Goal: Find specific page/section: Find specific page/section

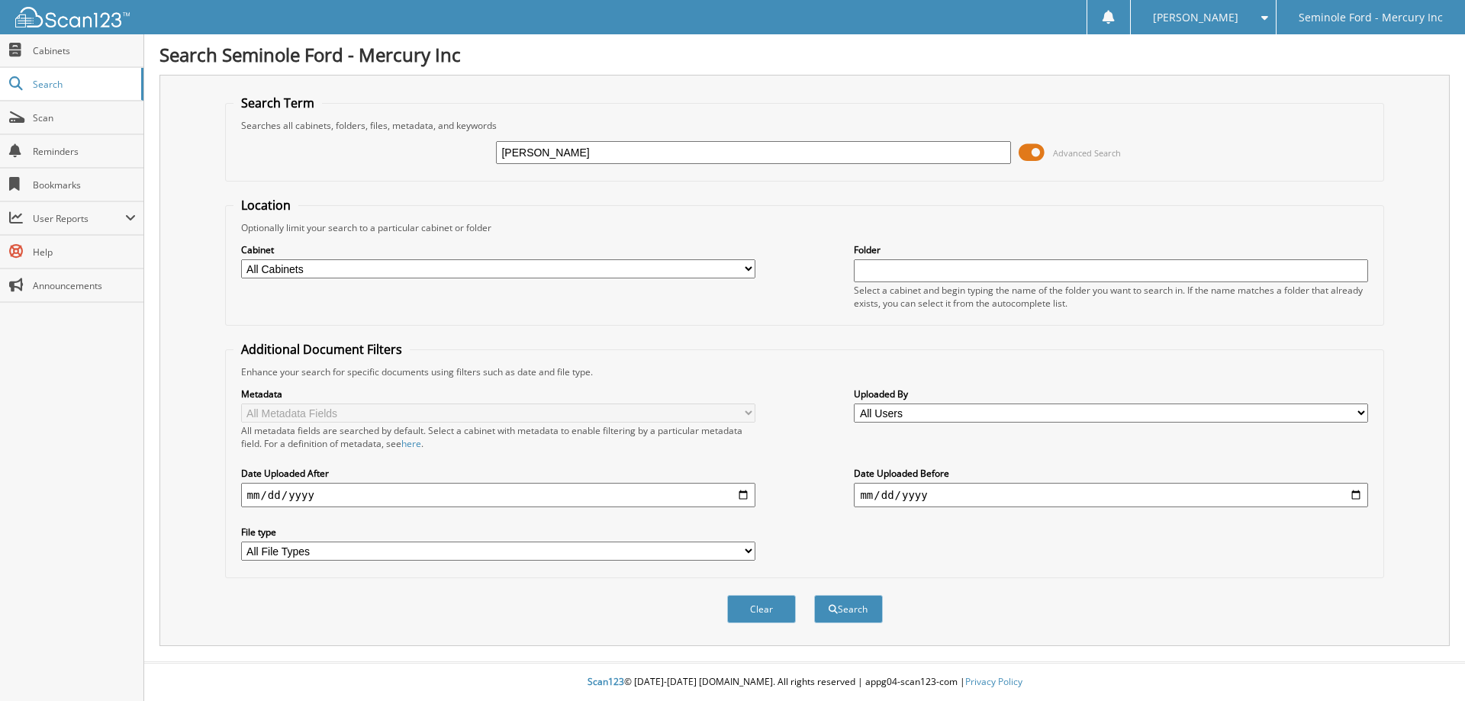
type input "[PERSON_NAME]"
click at [814, 595] on button "Search" at bounding box center [848, 609] width 69 height 28
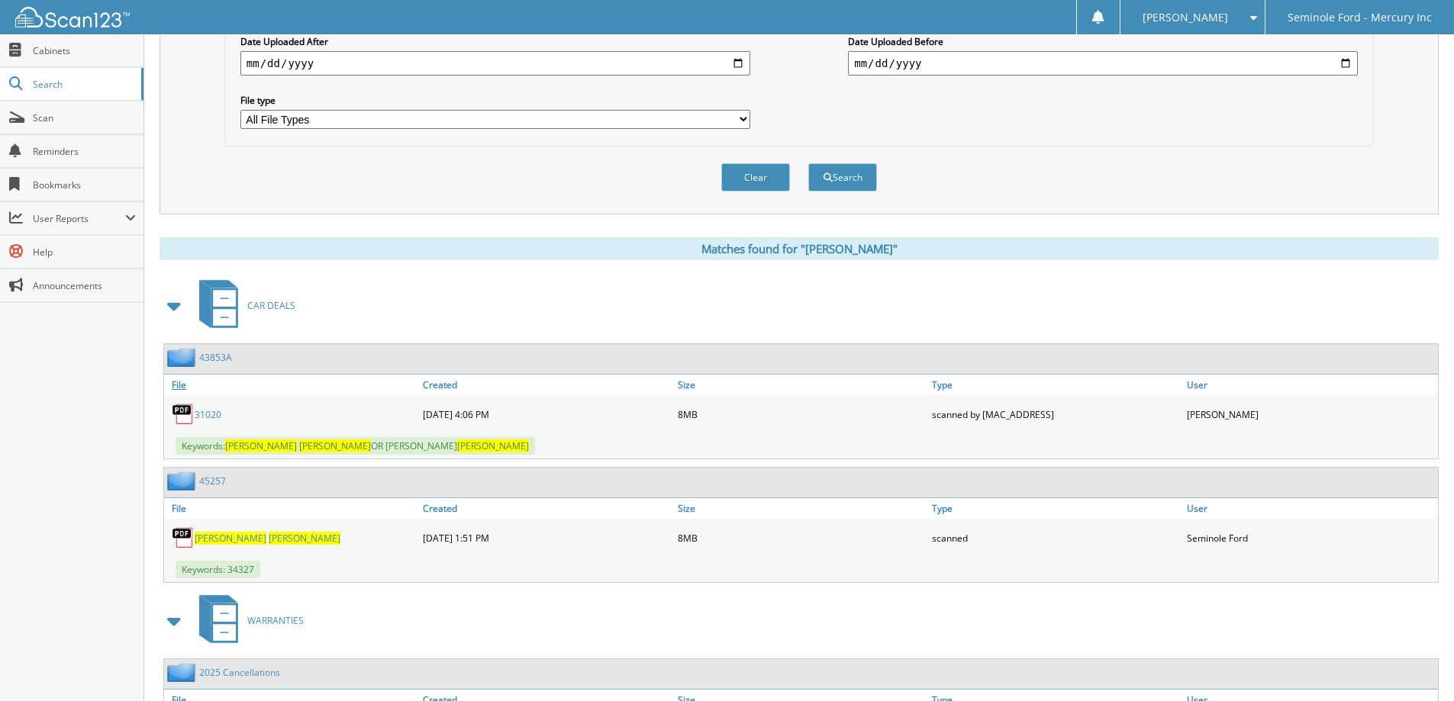
scroll to position [458, 0]
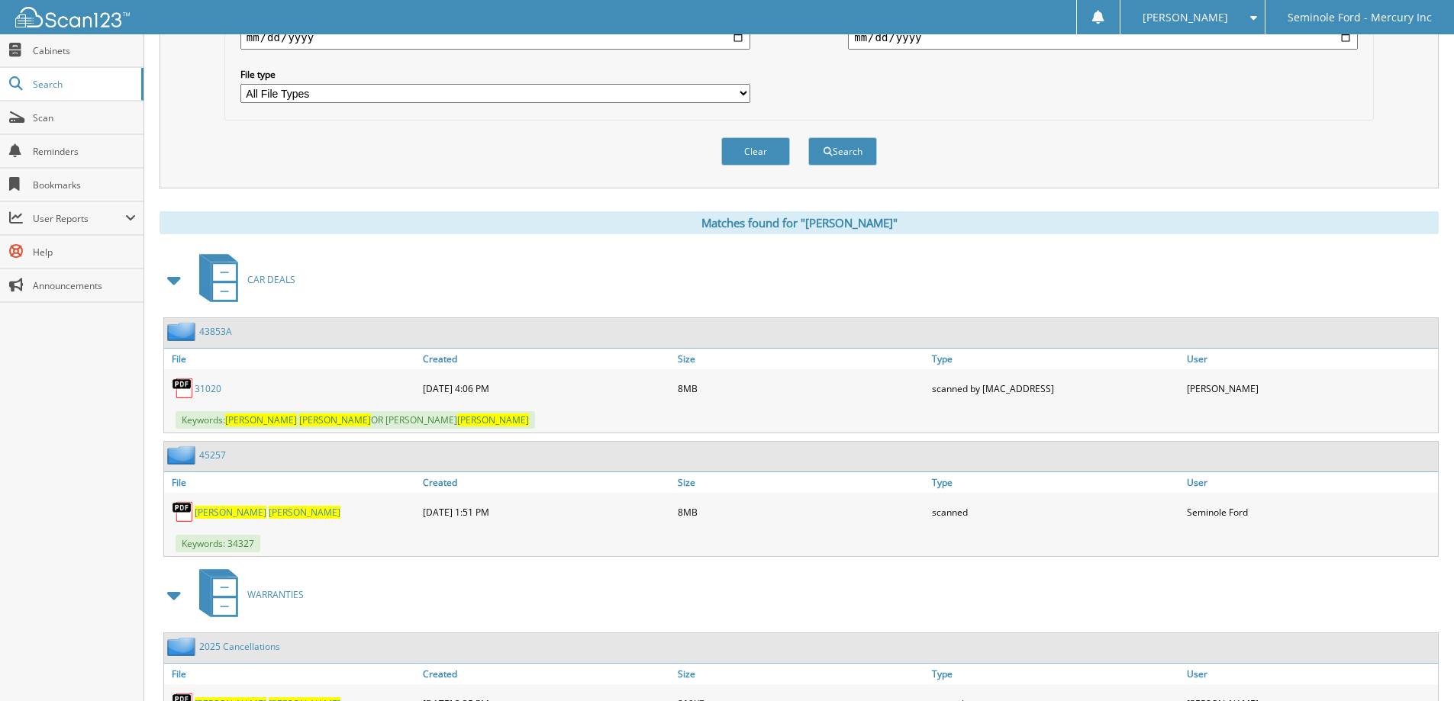
click at [230, 506] on link "WHITNEY ALLISON" at bounding box center [268, 512] width 146 height 13
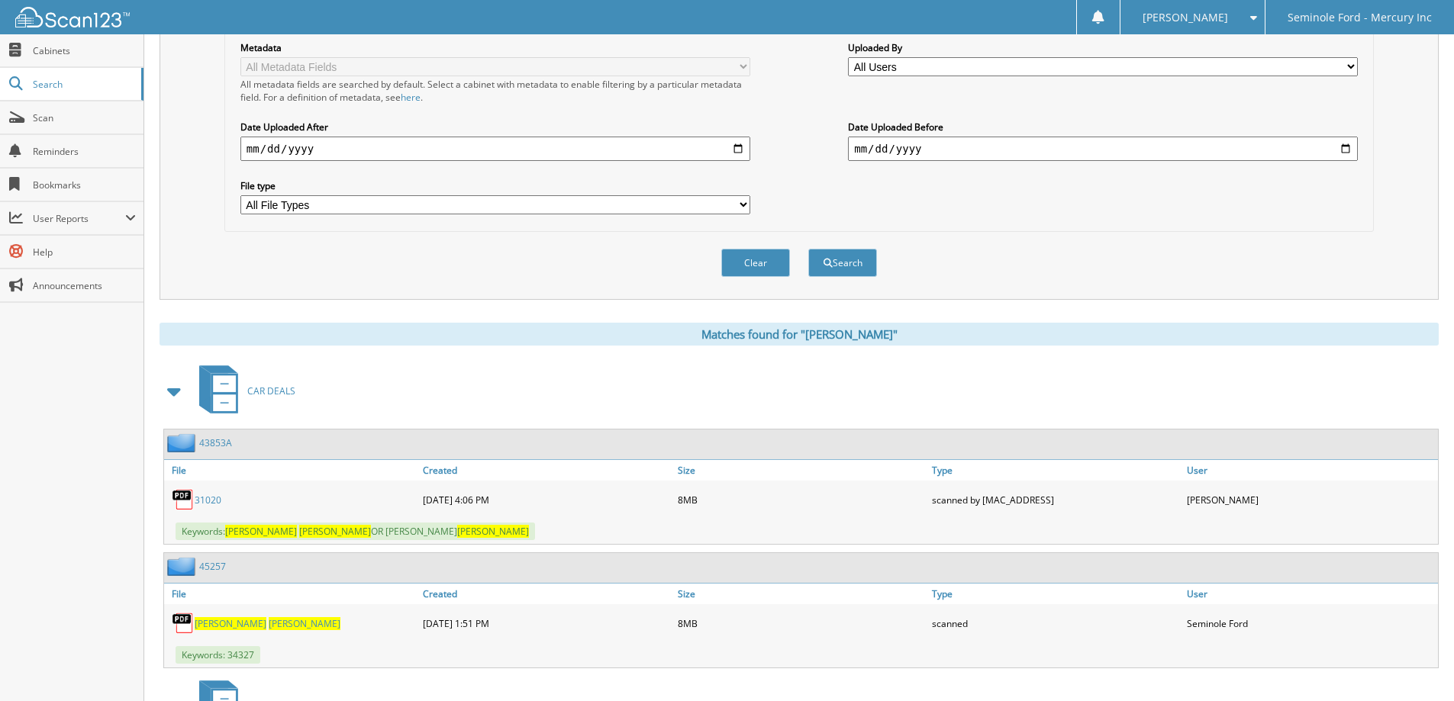
scroll to position [0, 0]
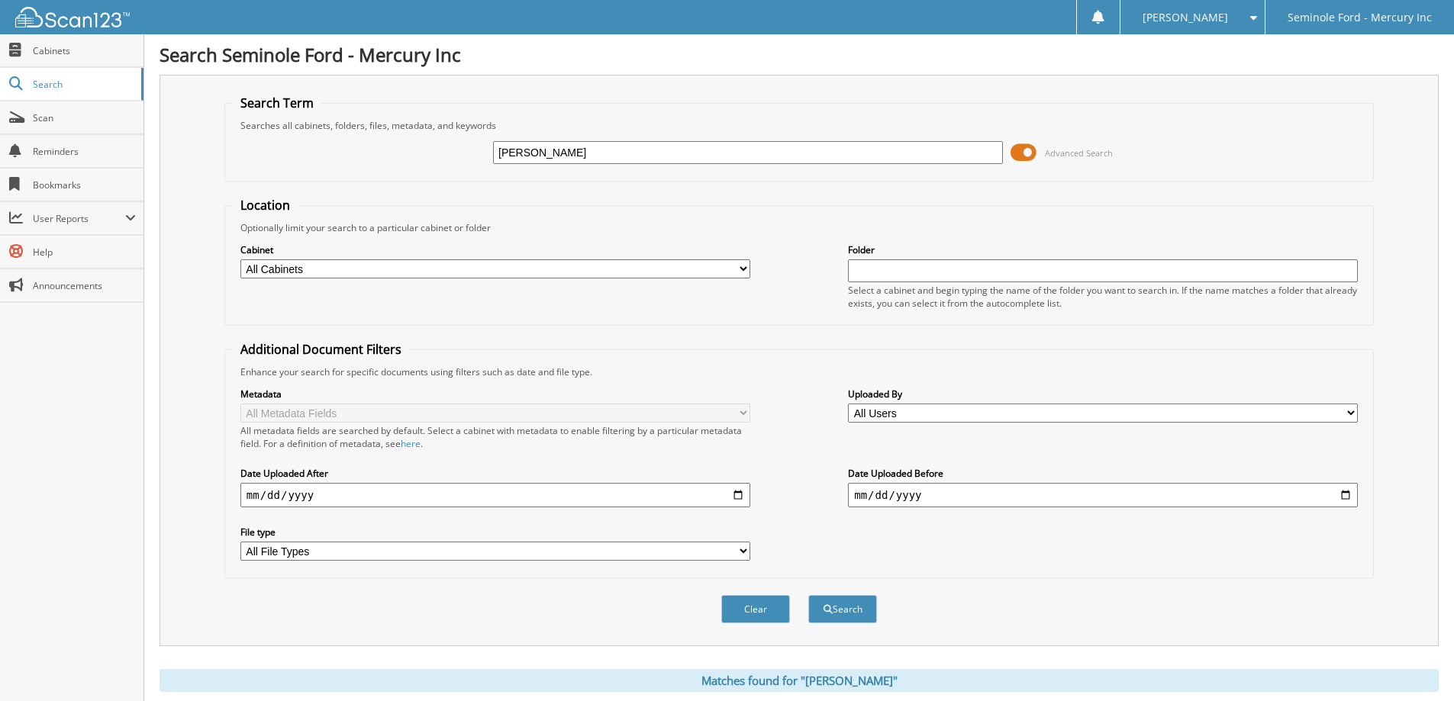
drag, startPoint x: 630, startPoint y: 157, endPoint x: 458, endPoint y: 156, distance: 171.7
click at [455, 156] on div "WHITNEY ALLISON Advanced Search" at bounding box center [799, 152] width 1133 height 41
type input "DARRELL STREATER"
click at [808, 595] on button "Search" at bounding box center [842, 609] width 69 height 28
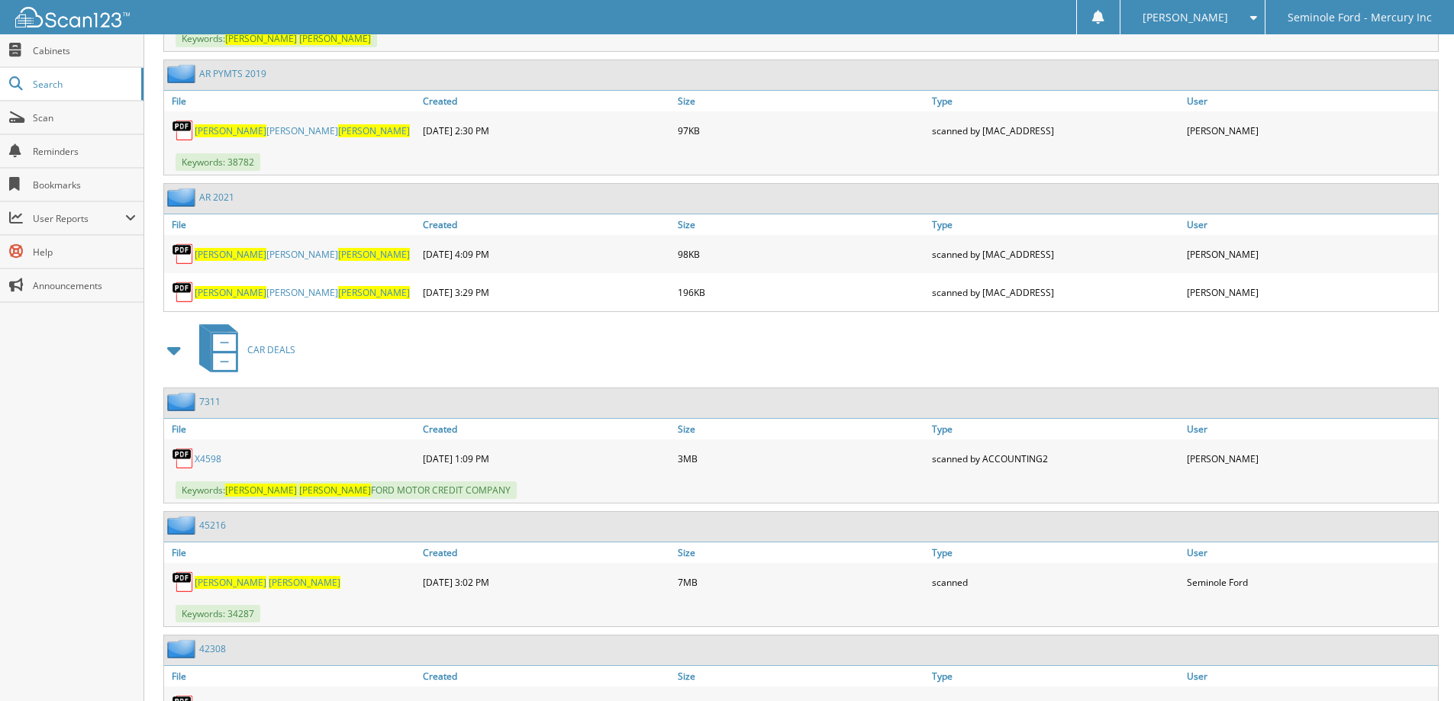
scroll to position [992, 0]
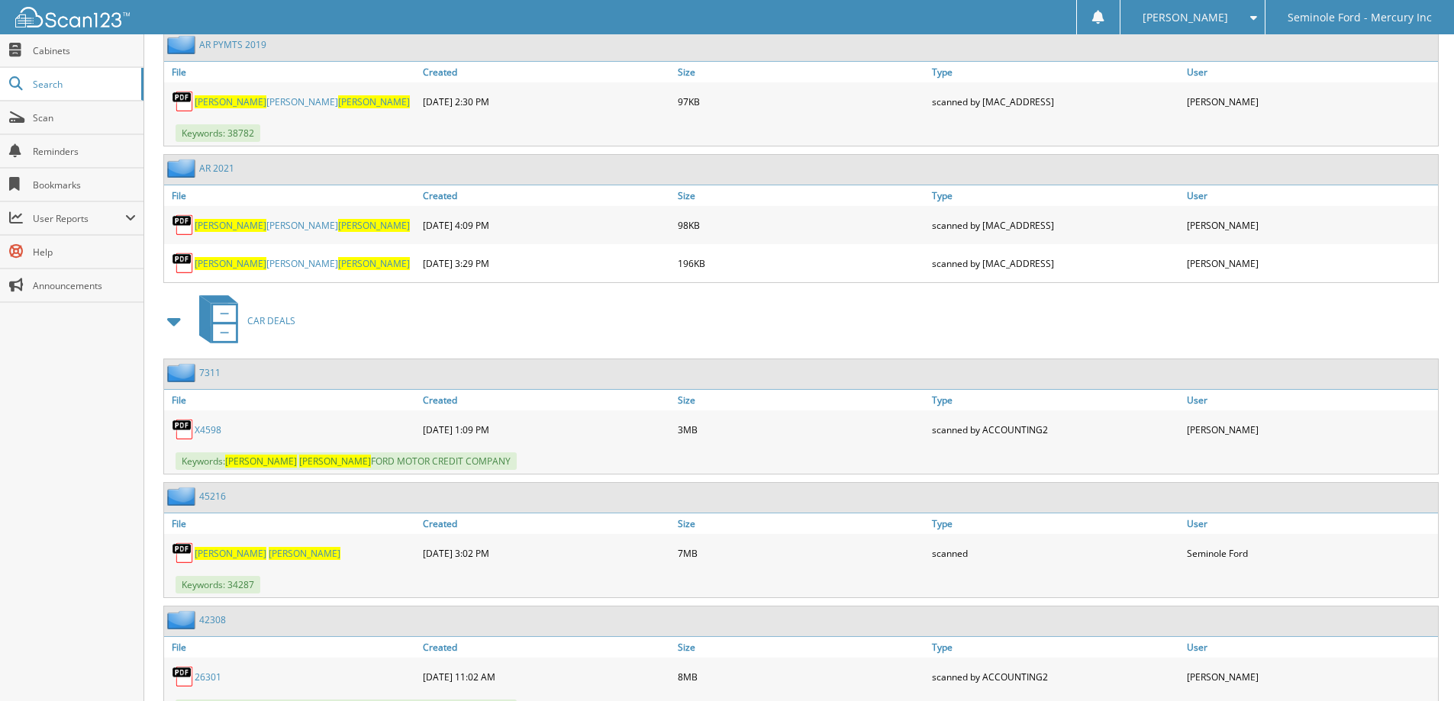
click at [223, 554] on span "[PERSON_NAME]" at bounding box center [231, 553] width 72 height 13
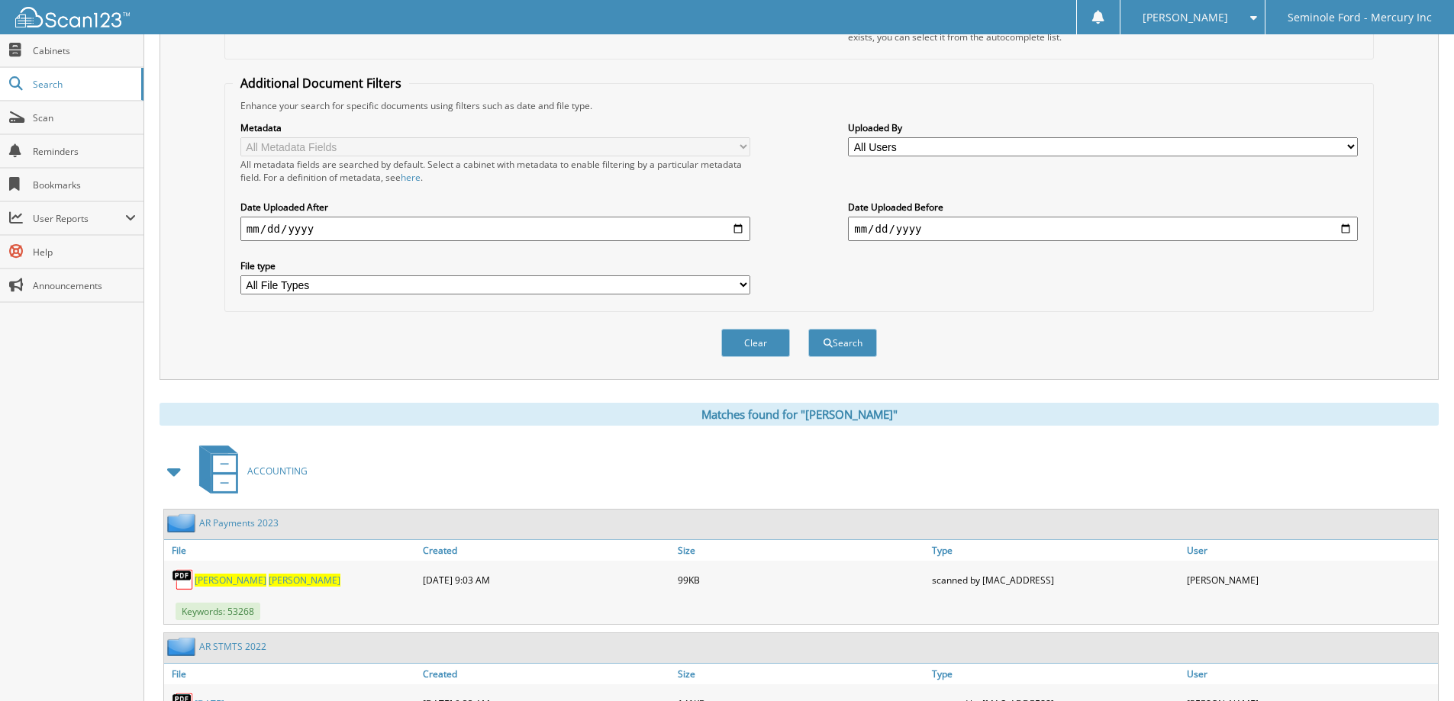
scroll to position [76, 0]
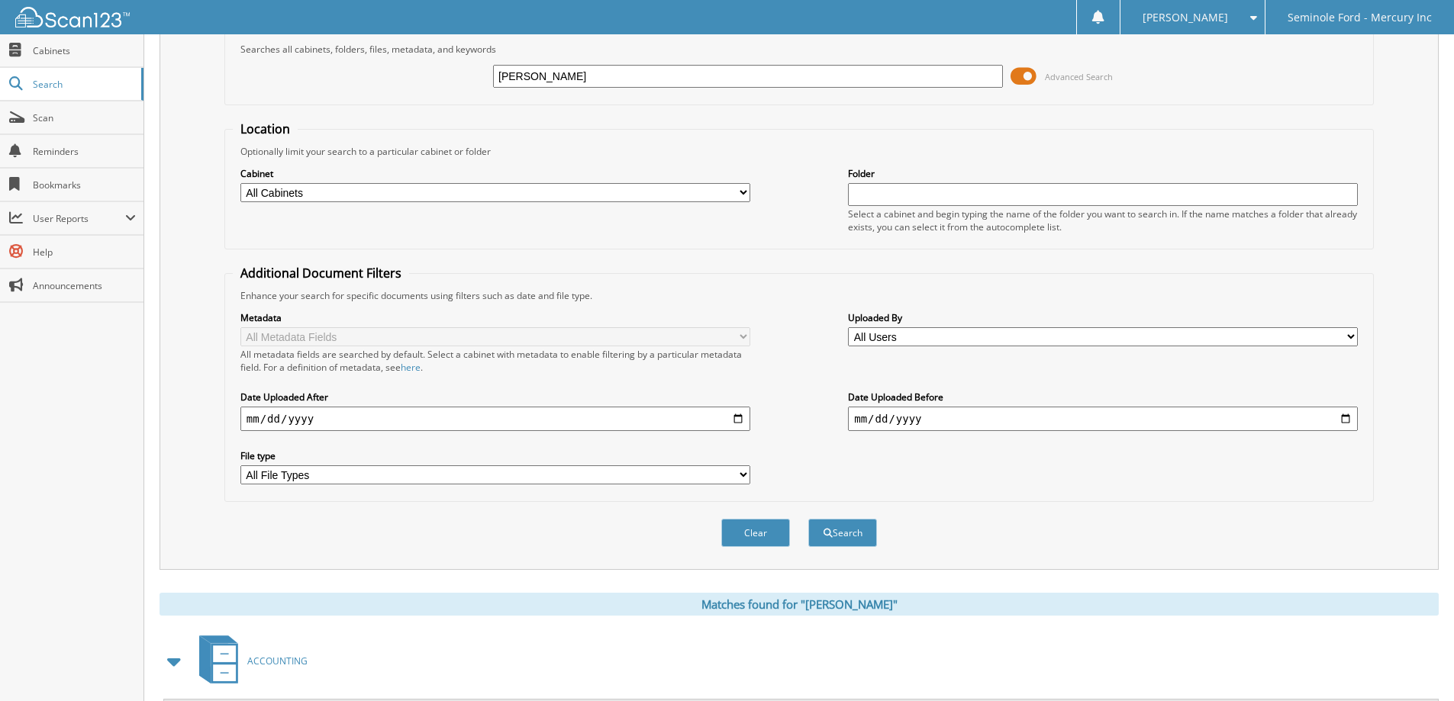
drag, startPoint x: 618, startPoint y: 77, endPoint x: 428, endPoint y: 81, distance: 190.1
click at [433, 81] on div "[PERSON_NAME] Advanced Search" at bounding box center [799, 76] width 1133 height 41
type input "[PERSON_NAME]"
click at [808, 519] on button "Search" at bounding box center [842, 533] width 69 height 28
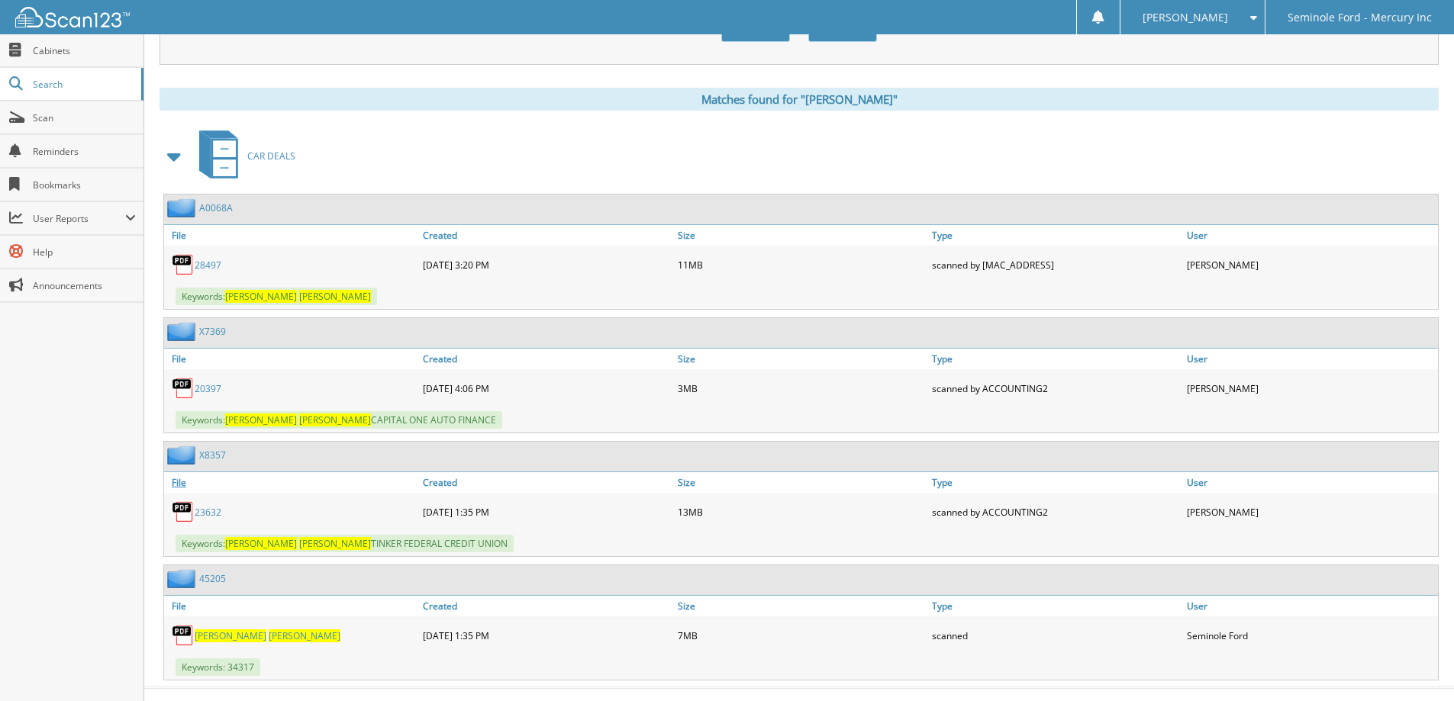
scroll to position [607, 0]
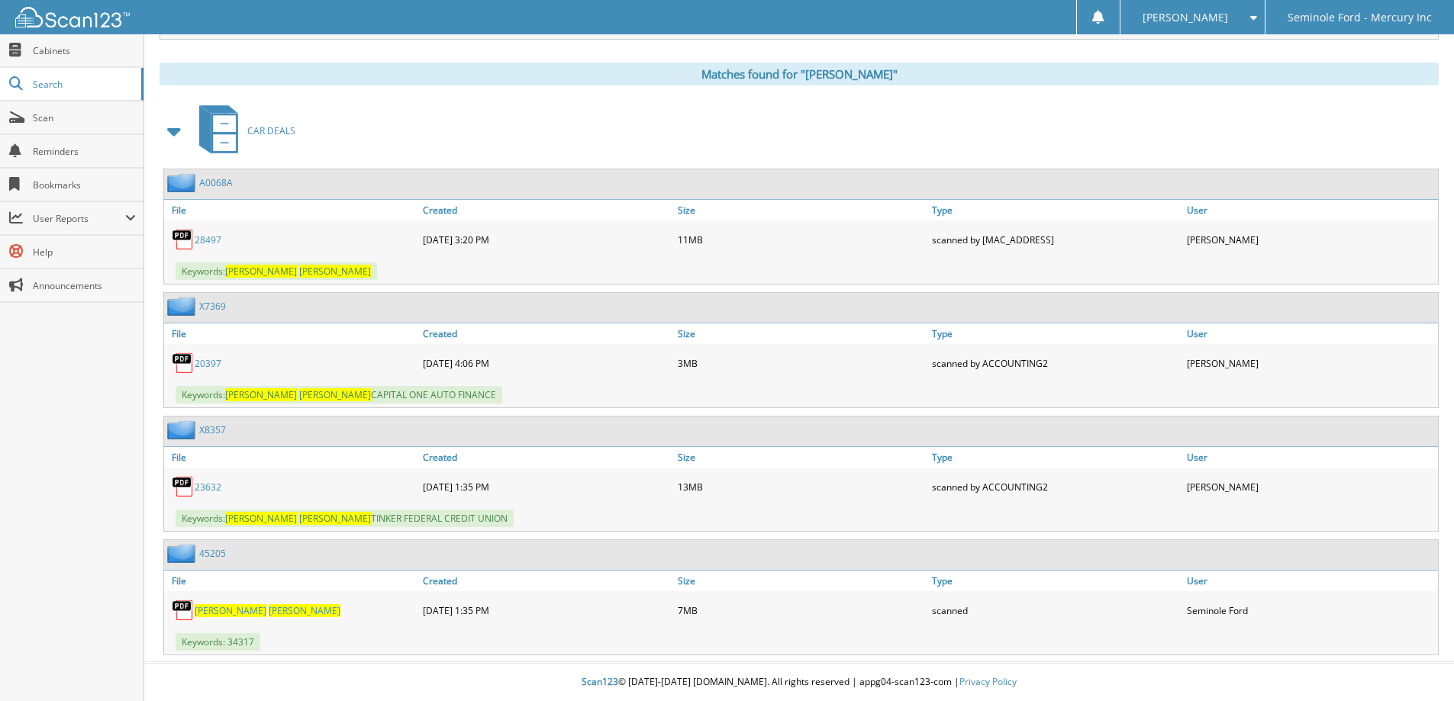
click at [269, 608] on span "DYER" at bounding box center [305, 610] width 72 height 13
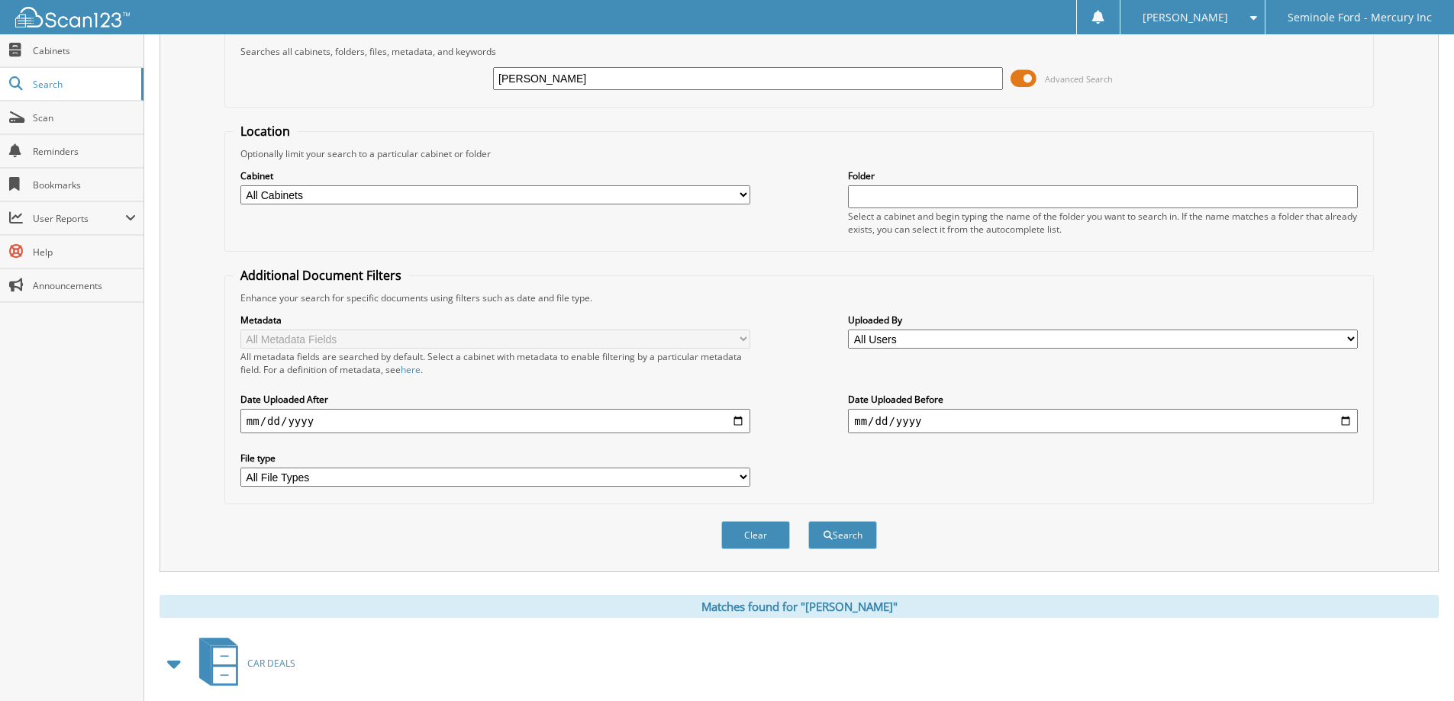
scroll to position [73, 0]
drag, startPoint x: 598, startPoint y: 81, endPoint x: 309, endPoint y: 74, distance: 288.6
click at [308, 74] on div "CODY DYER Advanced Search" at bounding box center [799, 79] width 1133 height 41
type input "JOHN MINER"
click at [808, 522] on button "Search" at bounding box center [842, 536] width 69 height 28
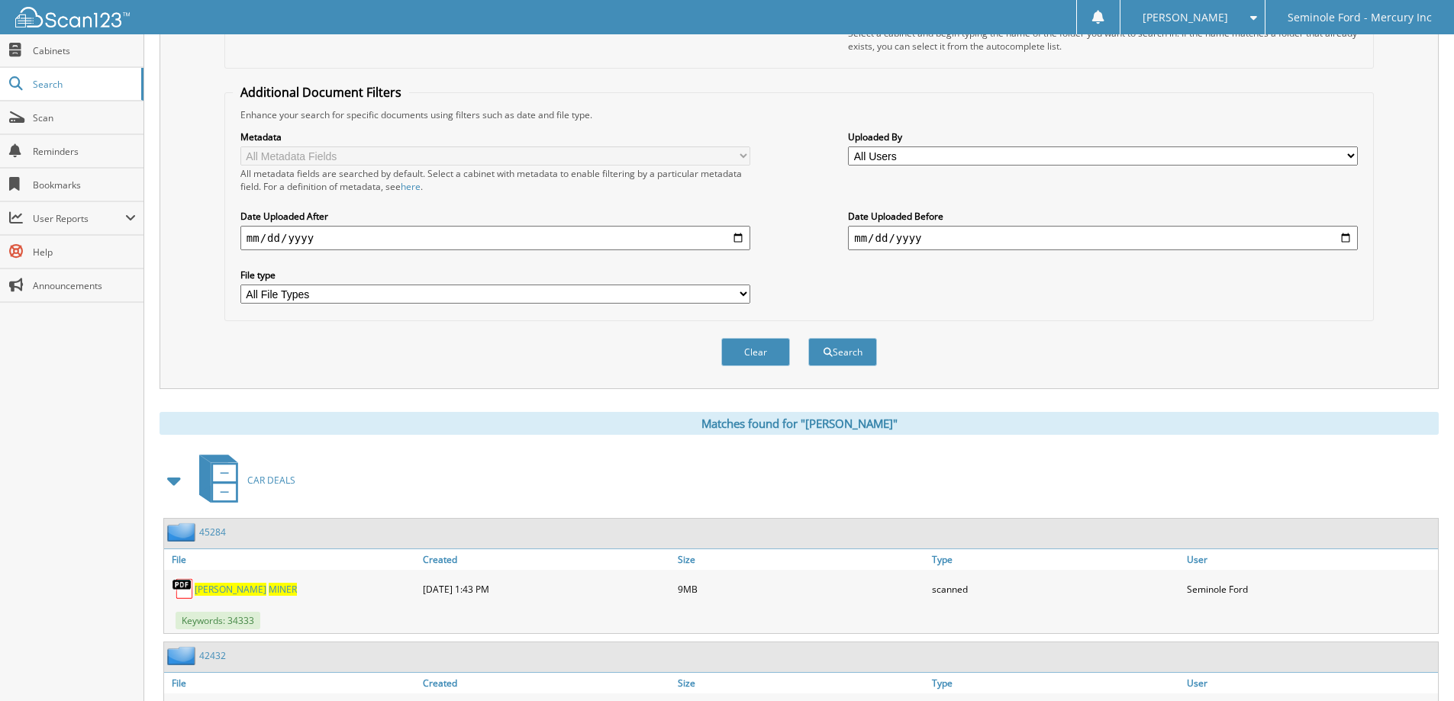
scroll to position [360, 0]
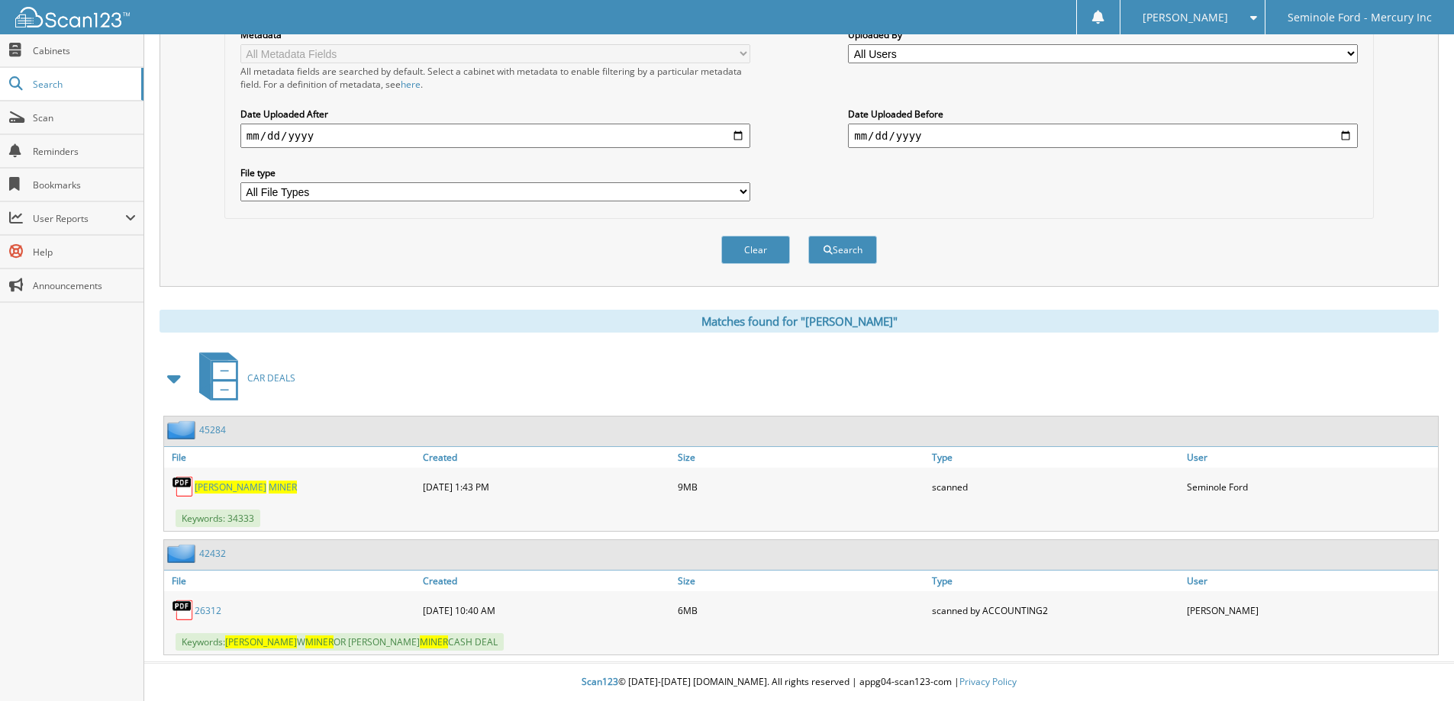
click at [213, 487] on span "JOHN" at bounding box center [231, 487] width 72 height 13
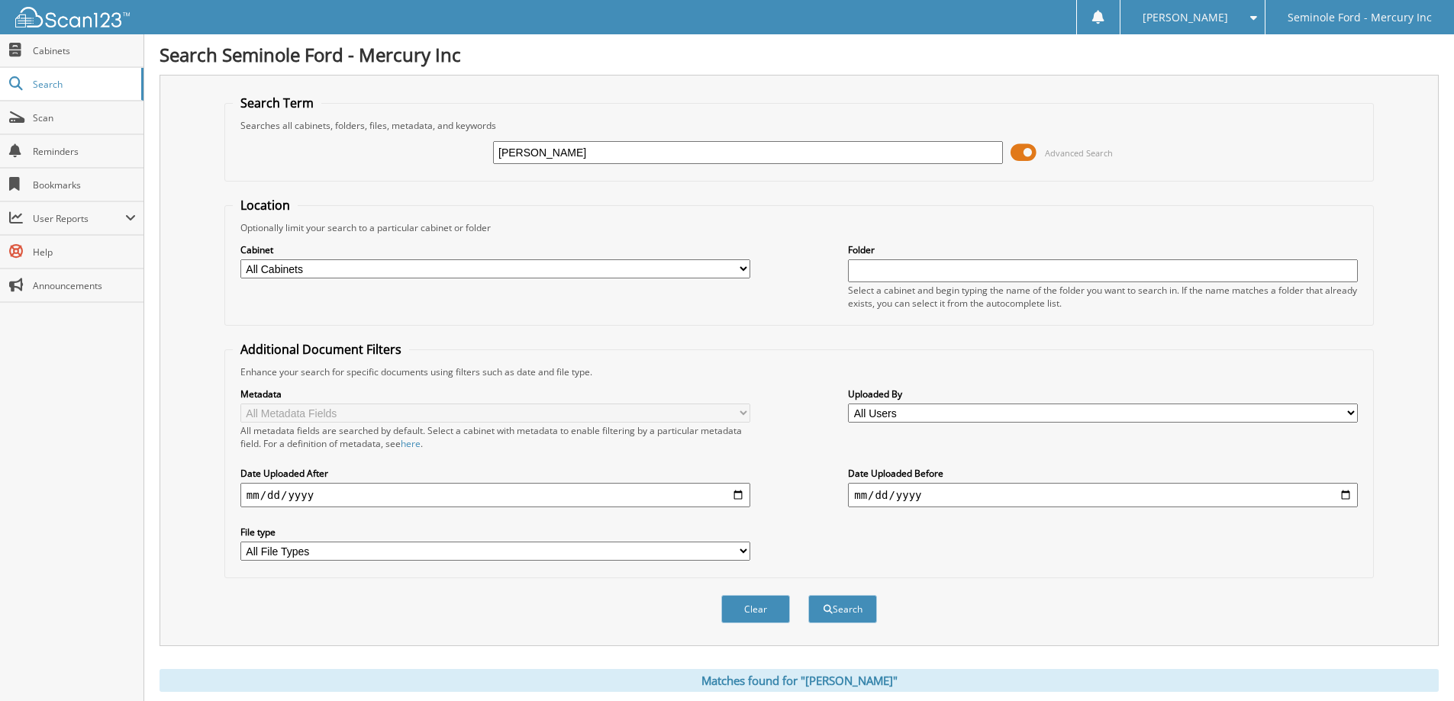
drag, startPoint x: 591, startPoint y: 153, endPoint x: 346, endPoint y: 166, distance: 245.4
click at [347, 166] on div "JOHN MINER Advanced Search" at bounding box center [799, 152] width 1133 height 41
type input "LARRY BACQUE"
click at [808, 595] on button "Search" at bounding box center [842, 609] width 69 height 28
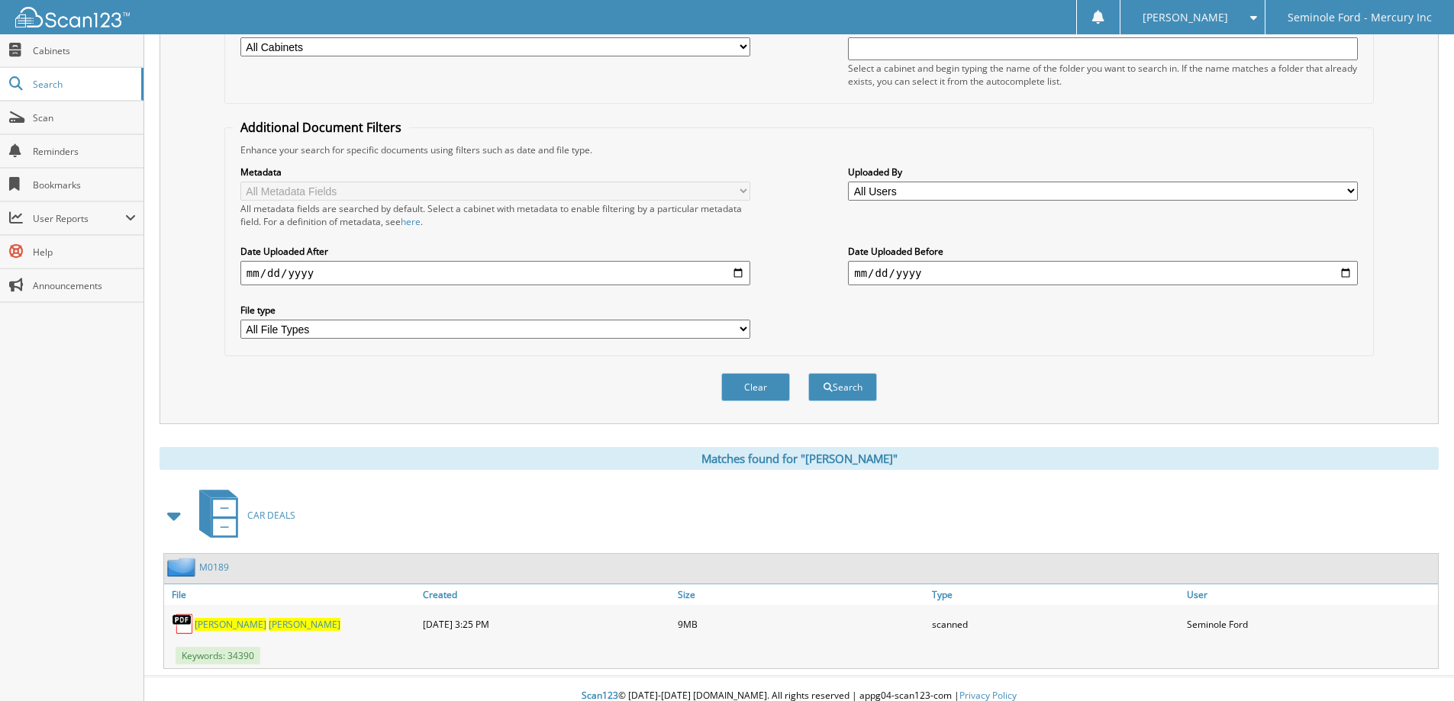
scroll to position [237, 0]
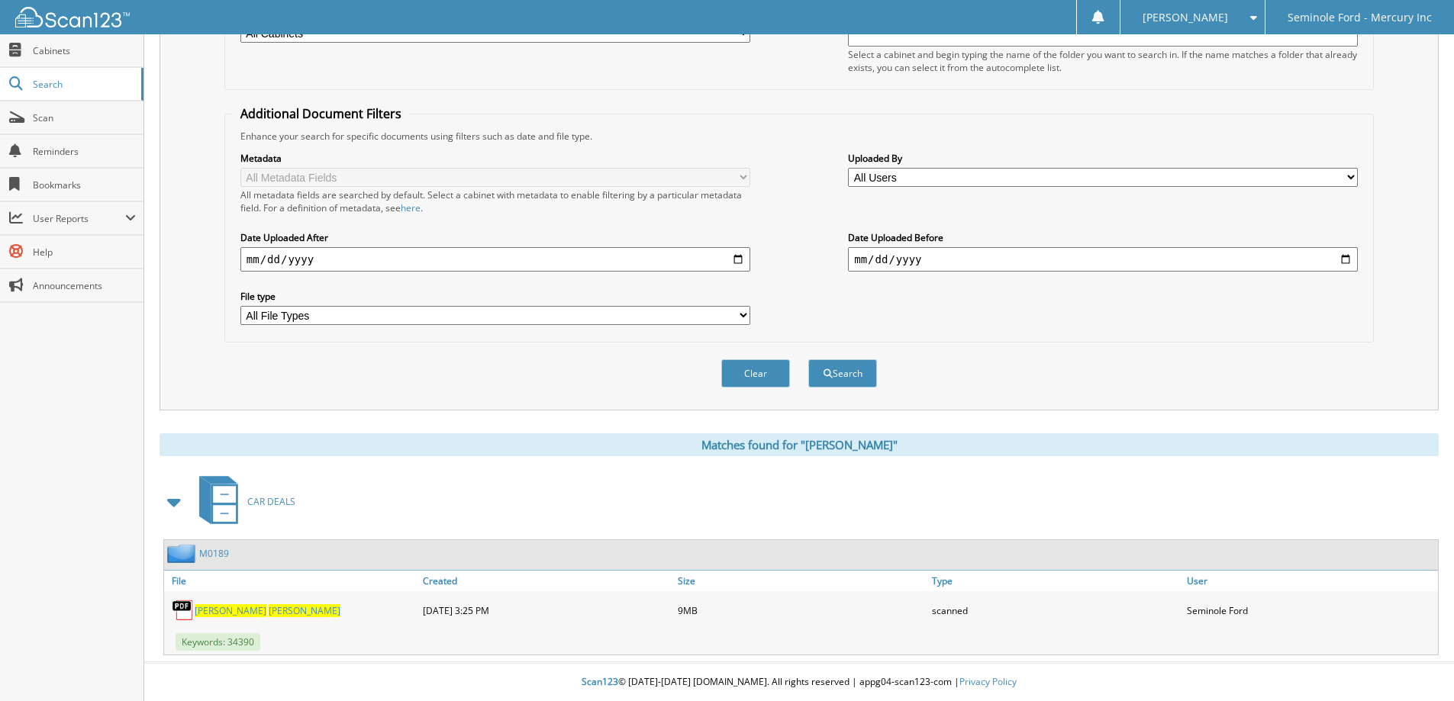
click at [214, 606] on span "LARRY" at bounding box center [231, 610] width 72 height 13
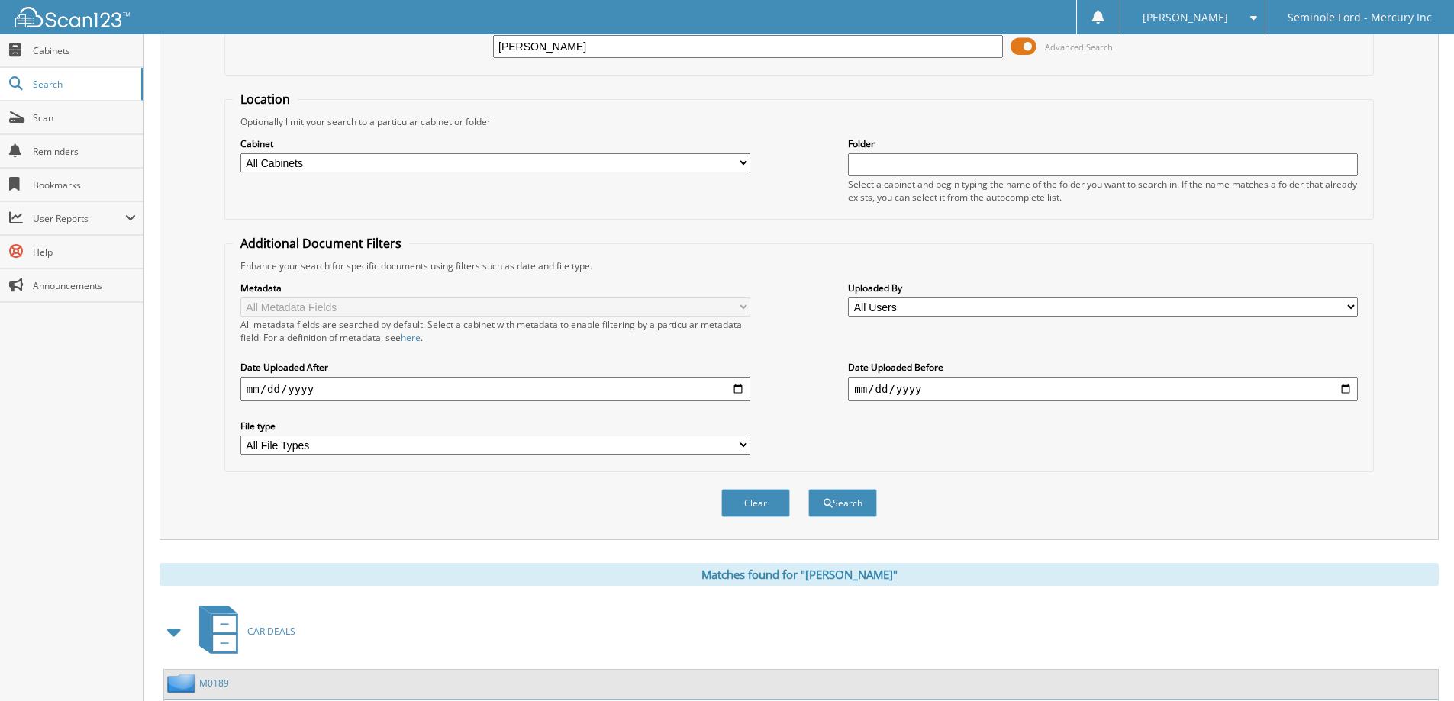
scroll to position [0, 0]
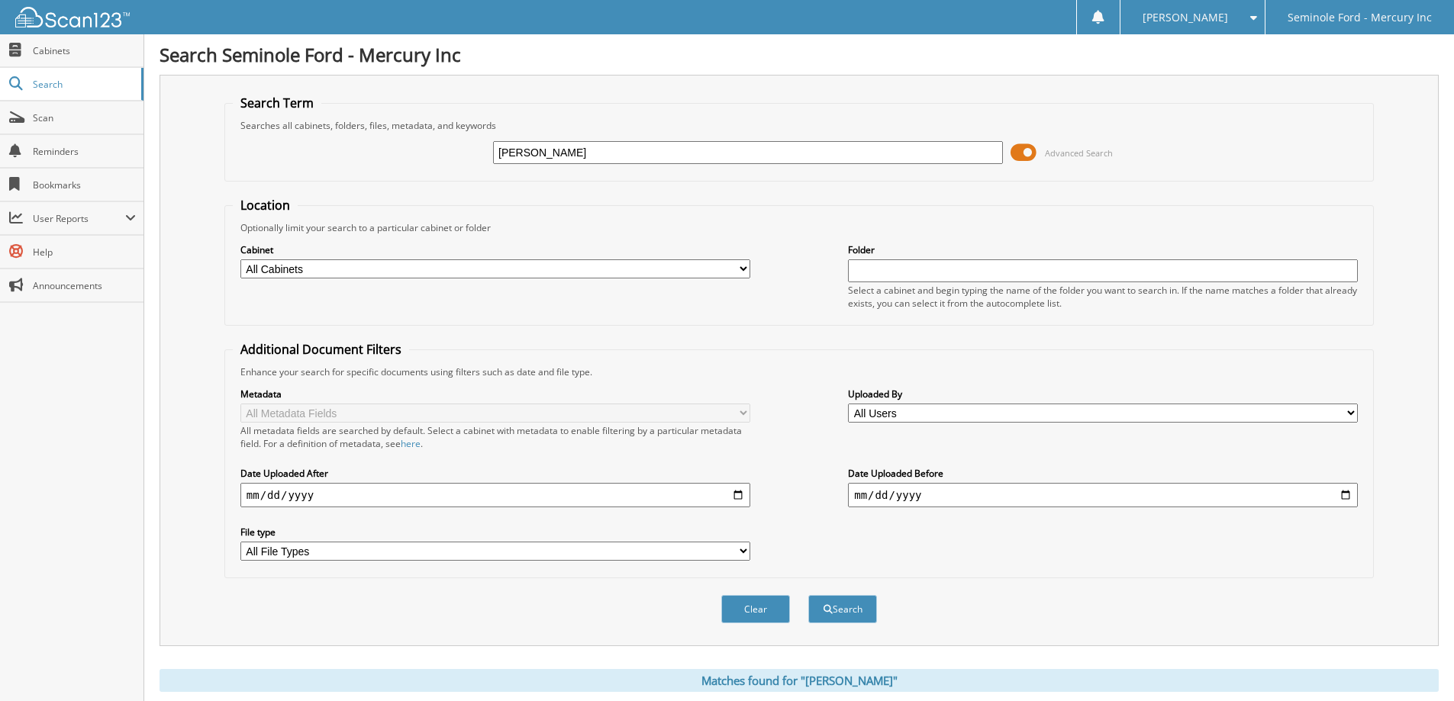
click at [1167, 16] on div "[PERSON_NAME]" at bounding box center [1192, 17] width 129 height 34
click at [1178, 73] on link "Logout" at bounding box center [1192, 74] width 144 height 27
